Goal: Find specific page/section: Find specific page/section

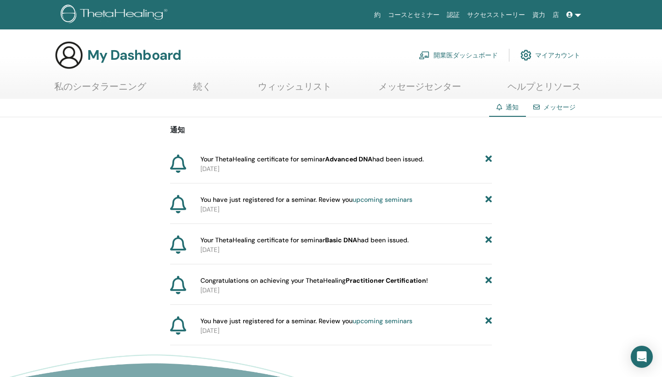
click at [393, 199] on link "upcoming seminars" at bounding box center [383, 199] width 60 height 8
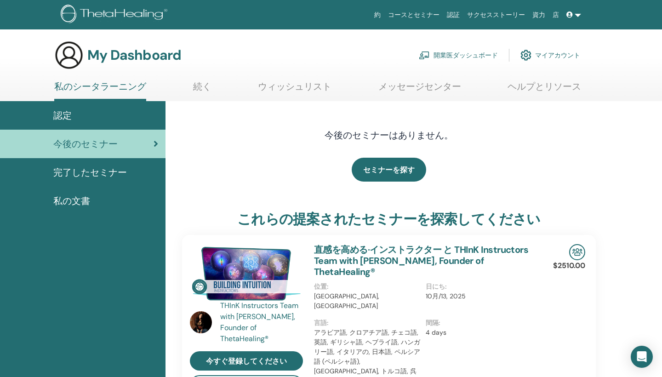
click at [129, 165] on link "完了したセミナー" at bounding box center [82, 172] width 165 height 28
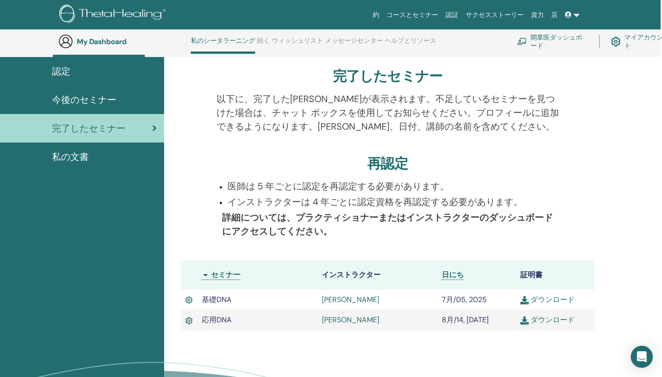
scroll to position [67, 1]
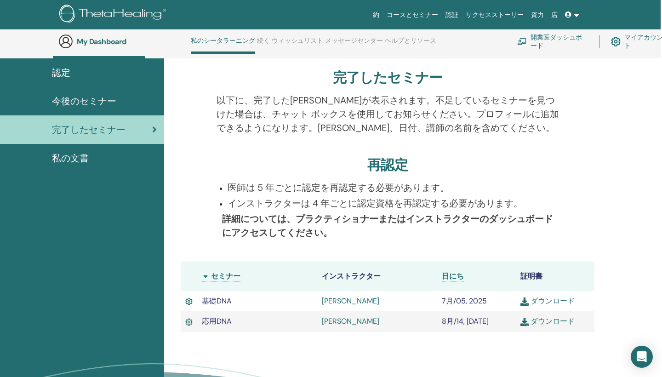
click at [387, 159] on h3 "再認定" at bounding box center [387, 165] width 40 height 17
click at [387, 160] on h3 "再認定" at bounding box center [387, 165] width 40 height 17
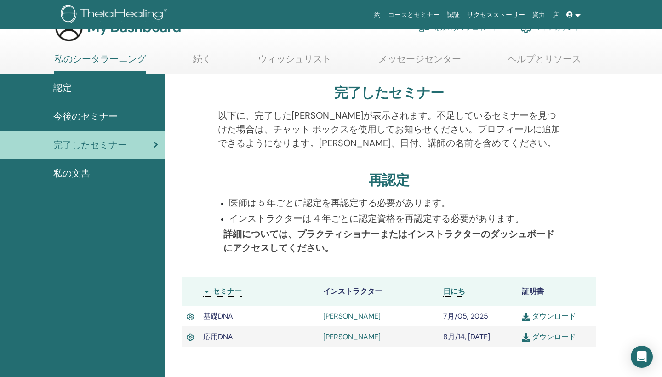
scroll to position [53, 0]
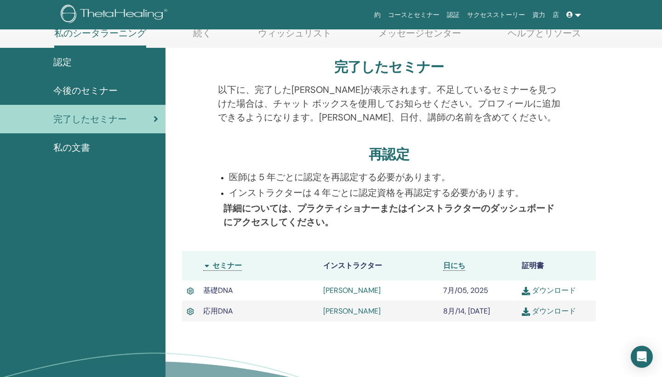
click at [347, 312] on link "Keiko Oohama" at bounding box center [351, 311] width 57 height 10
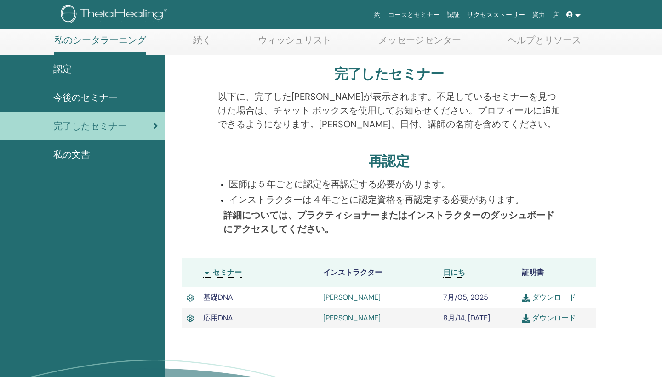
scroll to position [47, 0]
